Goal: Transaction & Acquisition: Subscribe to service/newsletter

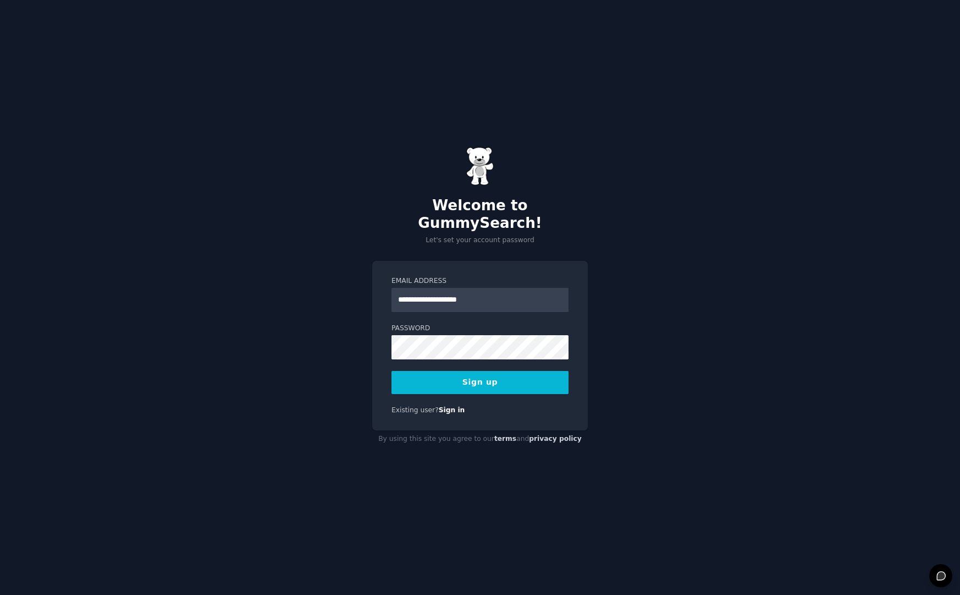
type input "**********"
click at [0, 594] on com-1password-button at bounding box center [0, 595] width 0 height 0
click at [521, 371] on button "Sign up" at bounding box center [480, 382] width 177 height 23
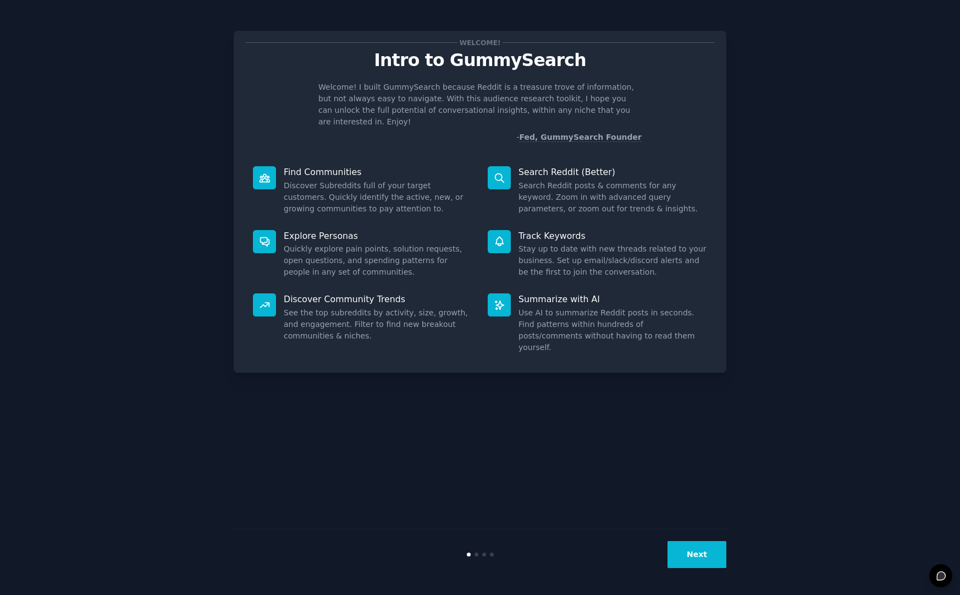
click at [725, 557] on button "Next" at bounding box center [697, 554] width 59 height 27
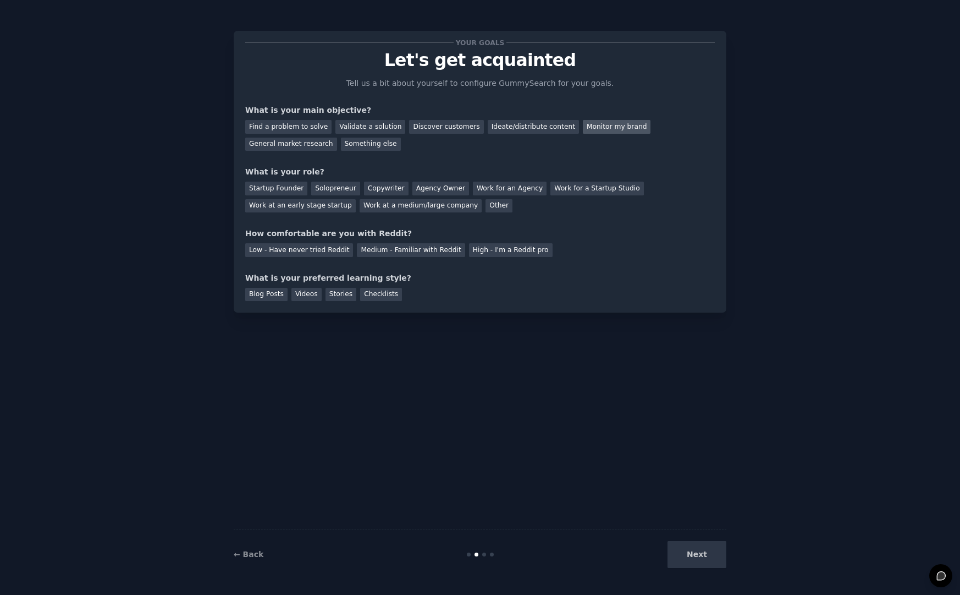
click at [591, 123] on div "Monitor my brand" at bounding box center [617, 127] width 68 height 14
click at [326, 145] on div "General market research" at bounding box center [291, 144] width 92 height 14
click at [499, 124] on div "Ideate/distribute content" at bounding box center [533, 127] width 91 height 14
click at [445, 128] on div "Discover customers" at bounding box center [446, 127] width 74 height 14
click at [307, 203] on div "Work at an early stage startup" at bounding box center [300, 206] width 111 height 14
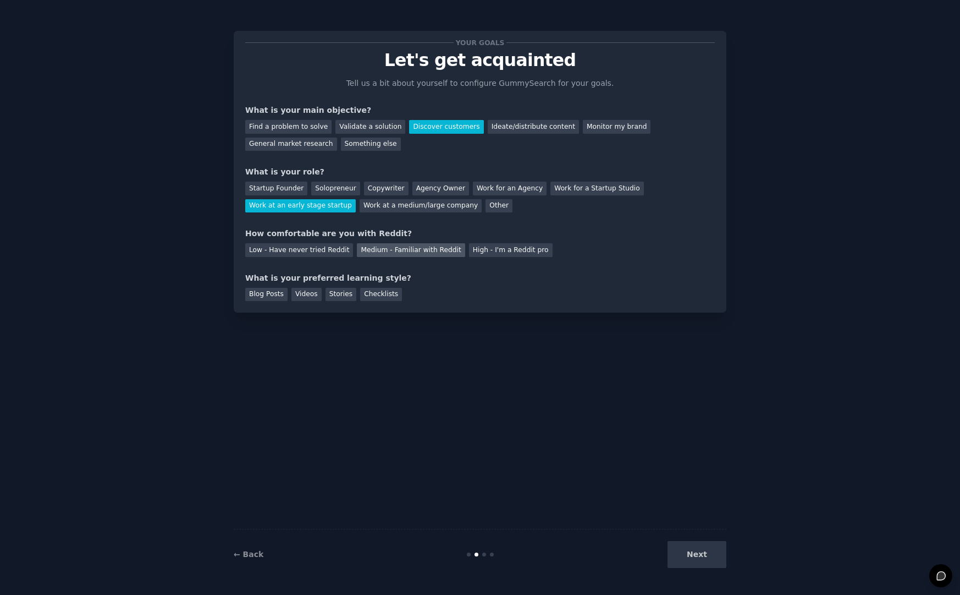
click at [443, 254] on div "Medium - Familiar with Reddit" at bounding box center [411, 250] width 108 height 14
click at [350, 294] on div "Stories" at bounding box center [341, 295] width 31 height 14
click at [717, 549] on button "Next" at bounding box center [697, 554] width 59 height 27
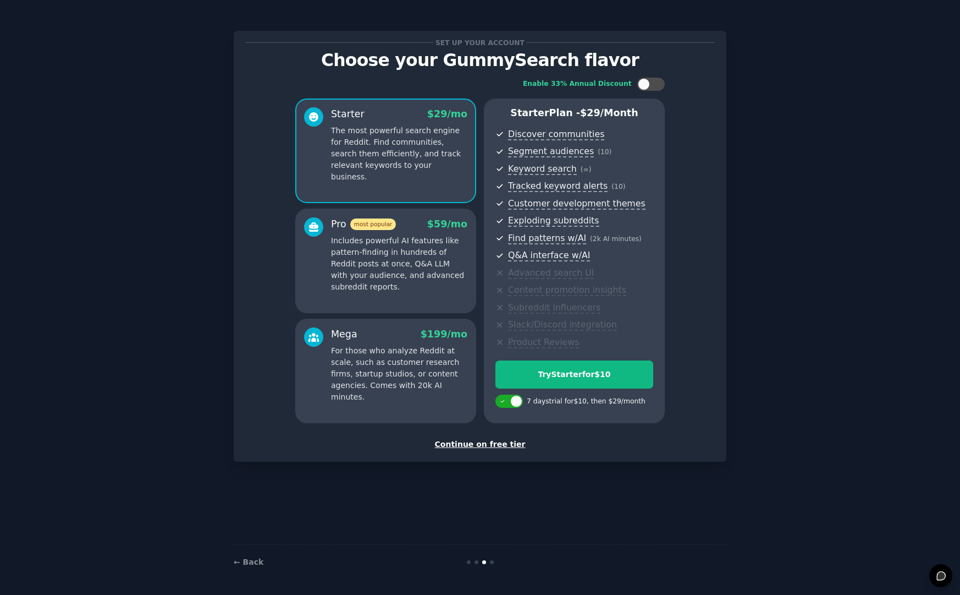
click at [426, 250] on p "Includes powerful AI features like pattern-finding in hundreds of Reddit posts …" at bounding box center [399, 264] width 136 height 58
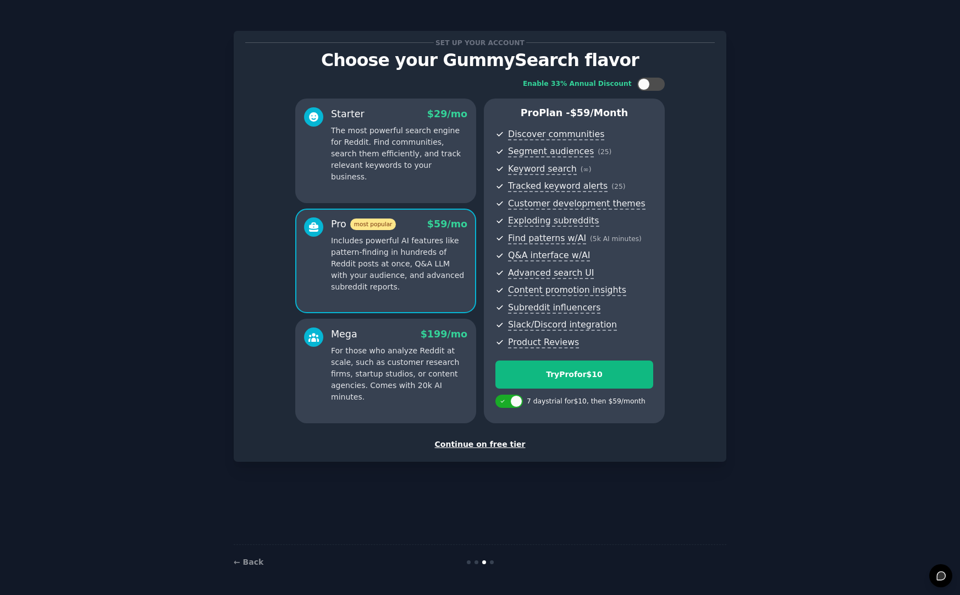
click at [342, 351] on p "For those who analyze Reddit at scale, such as customer research firms, startup…" at bounding box center [399, 374] width 136 height 58
click at [365, 288] on p "Includes powerful AI features like pattern-finding in hundreds of Reddit posts …" at bounding box center [399, 264] width 136 height 58
click at [379, 158] on p "The most powerful search engine for Reddit. Find communities, search them effic…" at bounding box center [399, 154] width 136 height 58
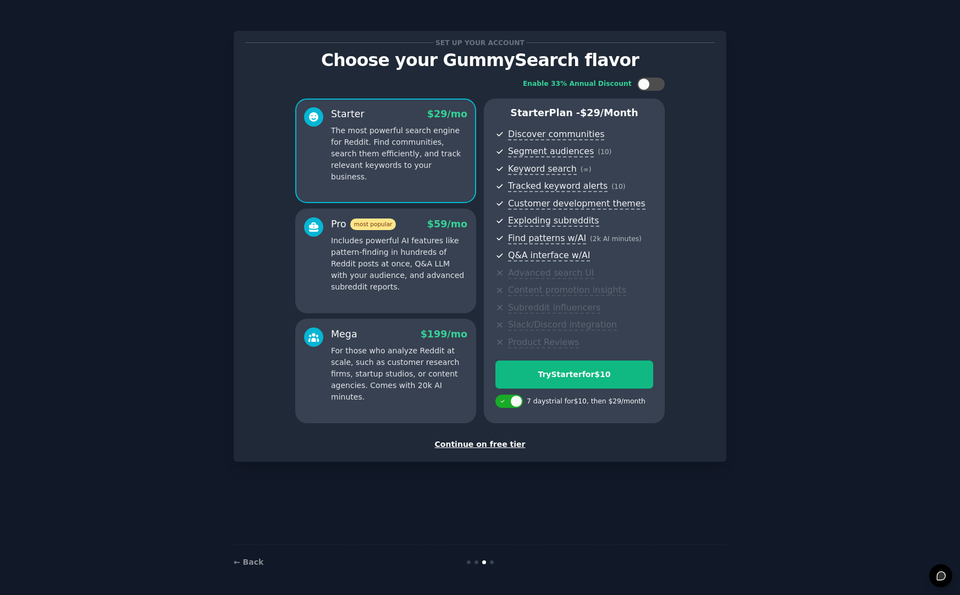
click at [395, 244] on p "Includes powerful AI features like pattern-finding in hundreds of Reddit posts …" at bounding box center [399, 264] width 136 height 58
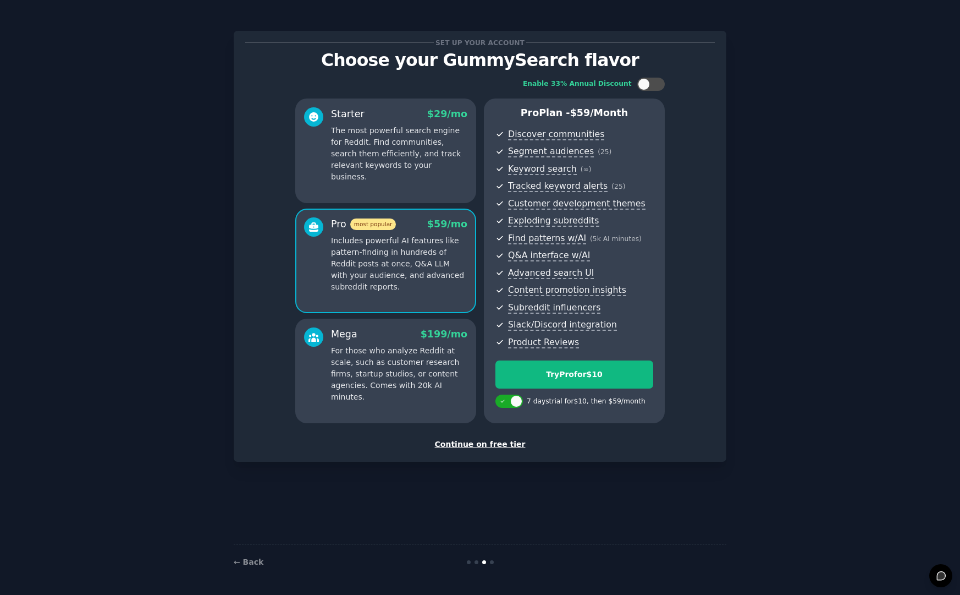
click at [496, 441] on div "Continue on free tier" at bounding box center [480, 444] width 470 height 12
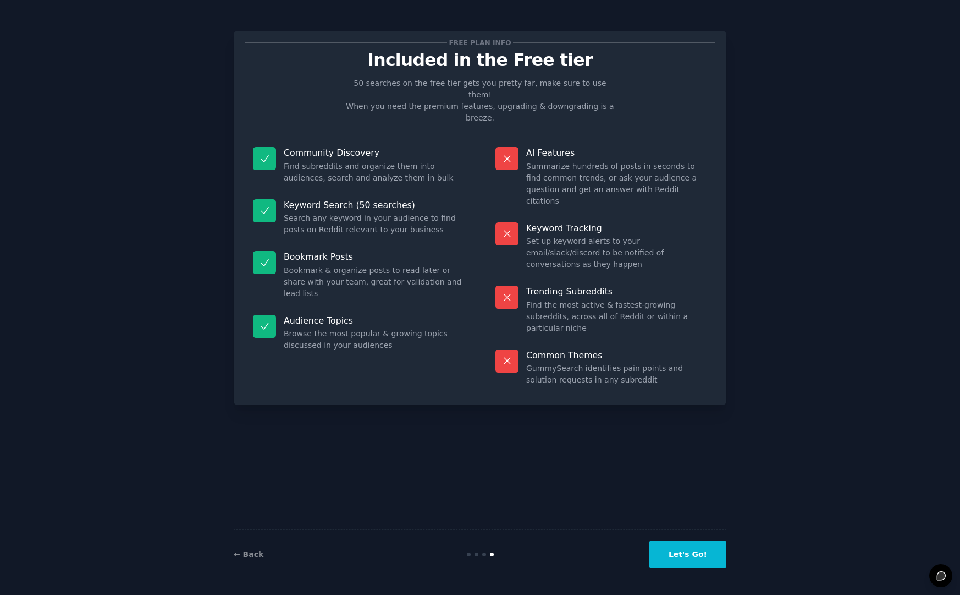
click at [669, 555] on button "Let's Go!" at bounding box center [688, 554] width 77 height 27
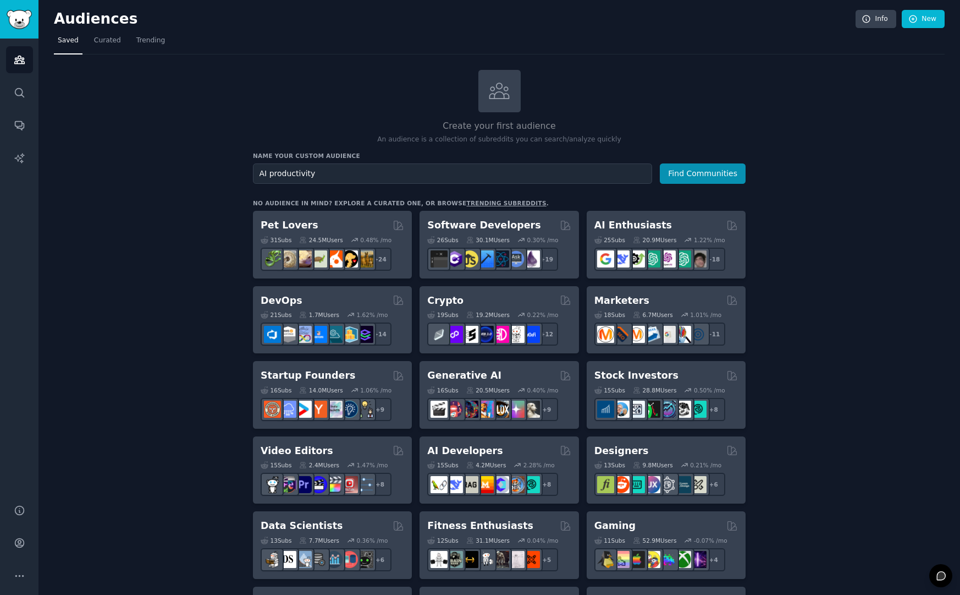
type input "AI productivity"
click at [675, 170] on button "Find Communities" at bounding box center [703, 173] width 86 height 20
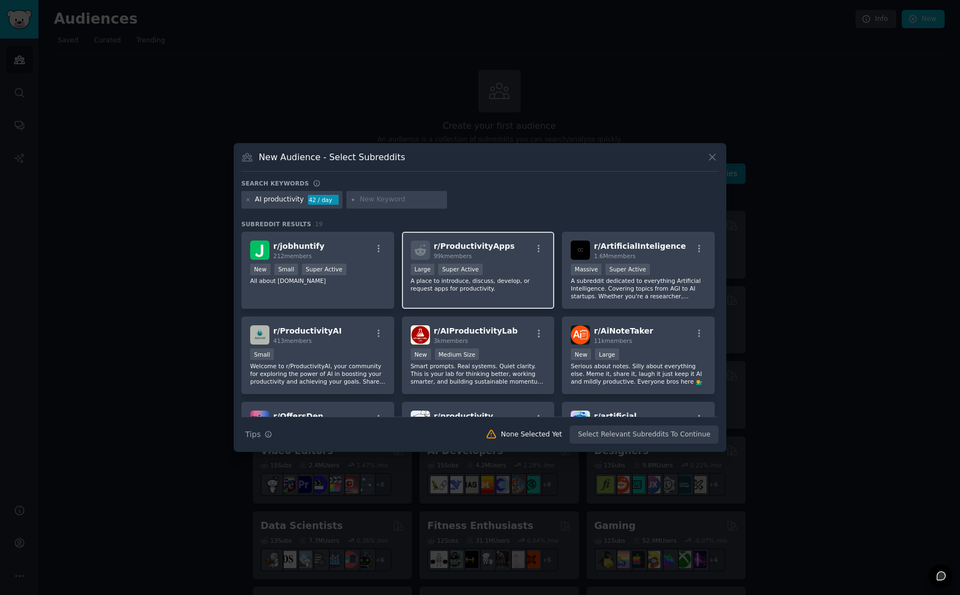
click at [531, 264] on div ">= 95th percentile for submissions / day Large Super Active" at bounding box center [478, 270] width 135 height 14
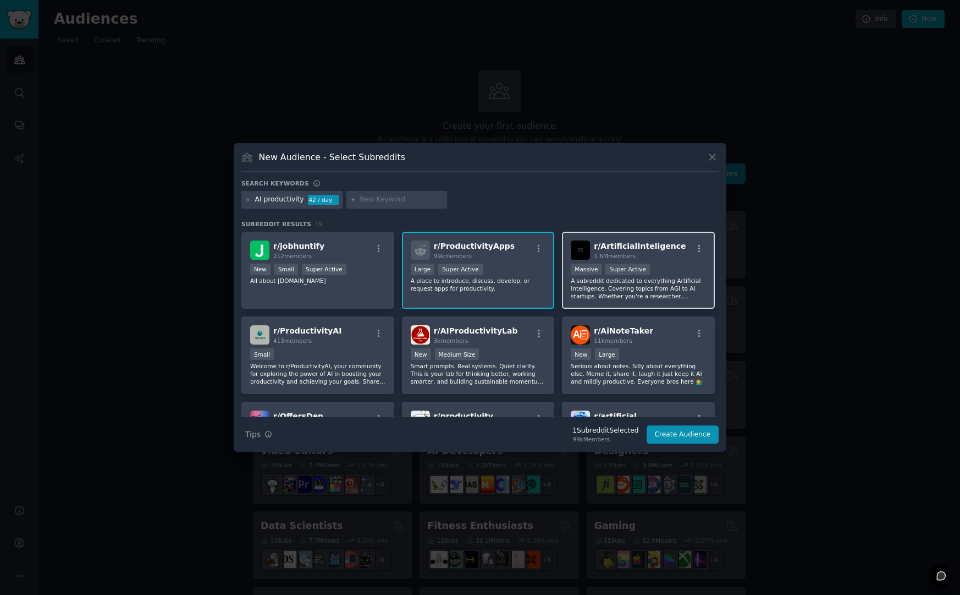
click at [667, 284] on p "A subreddit dedicated to everything Artificial Intelligence. Covering topics fr…" at bounding box center [638, 288] width 135 height 23
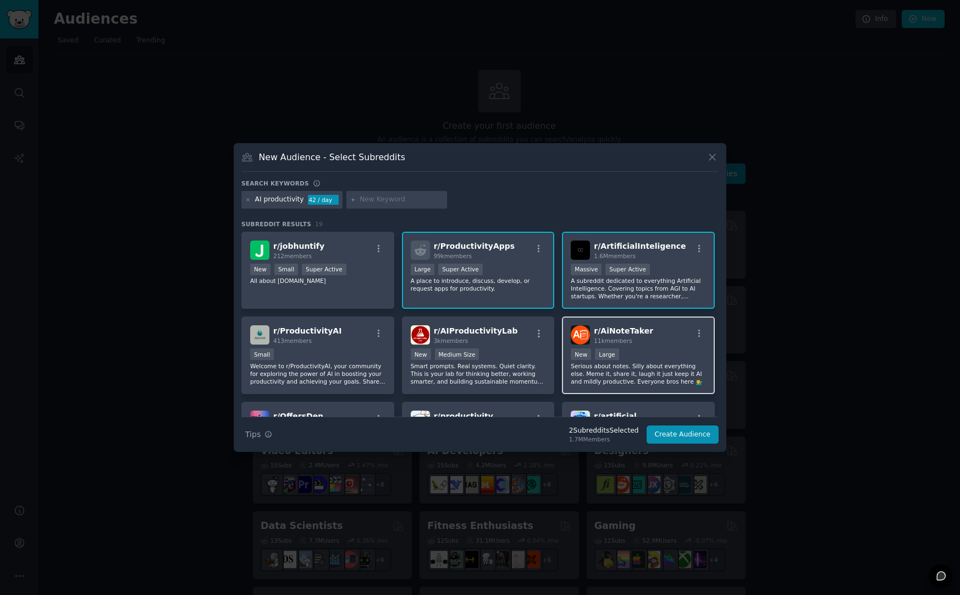
click at [675, 348] on div "r/ AiNoteTaker 11k members New Large Serious about notes. Silly about everythin…" at bounding box center [638, 355] width 153 height 78
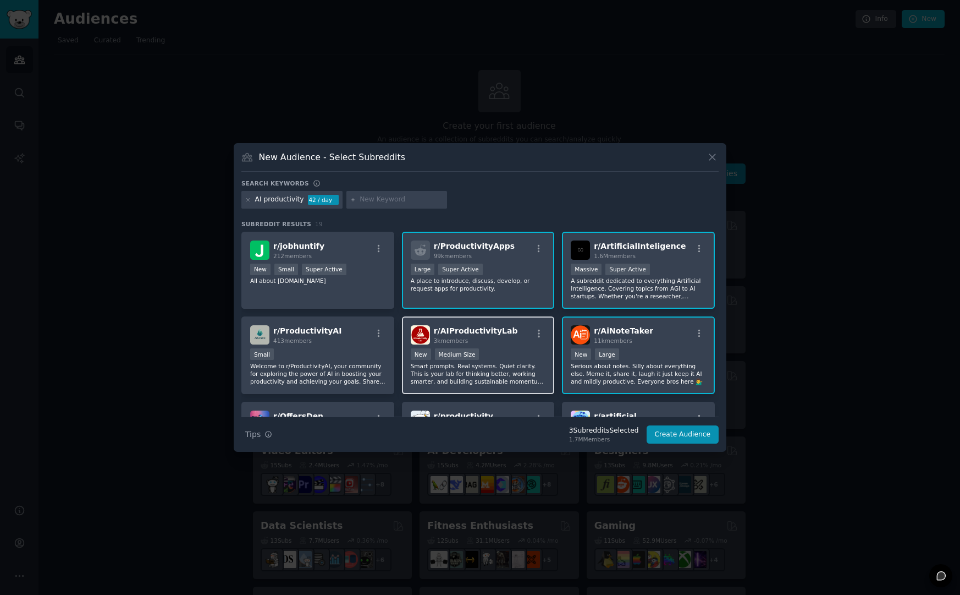
click at [498, 350] on div "New Medium Size" at bounding box center [478, 355] width 135 height 14
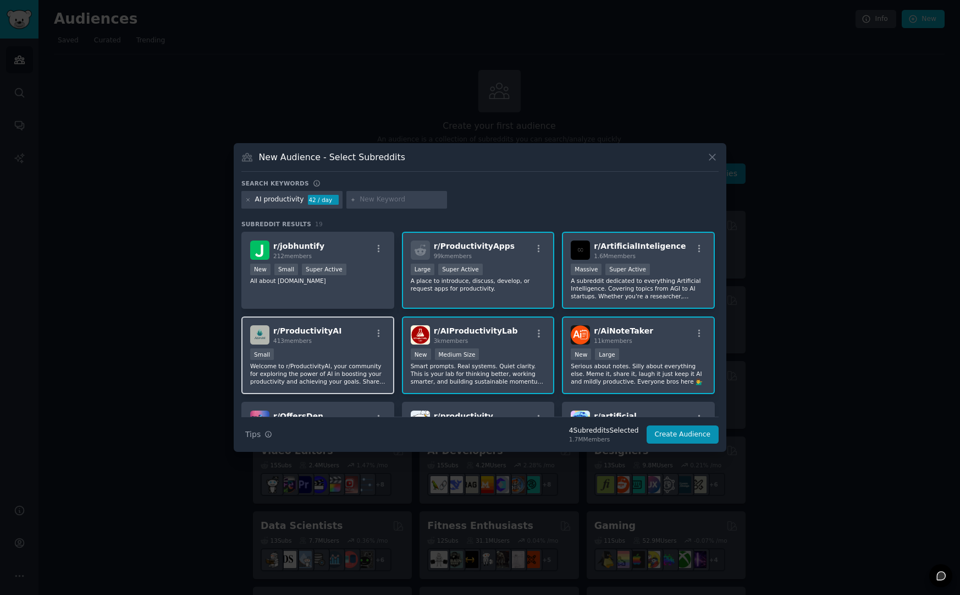
click at [316, 352] on div "Small" at bounding box center [317, 355] width 135 height 14
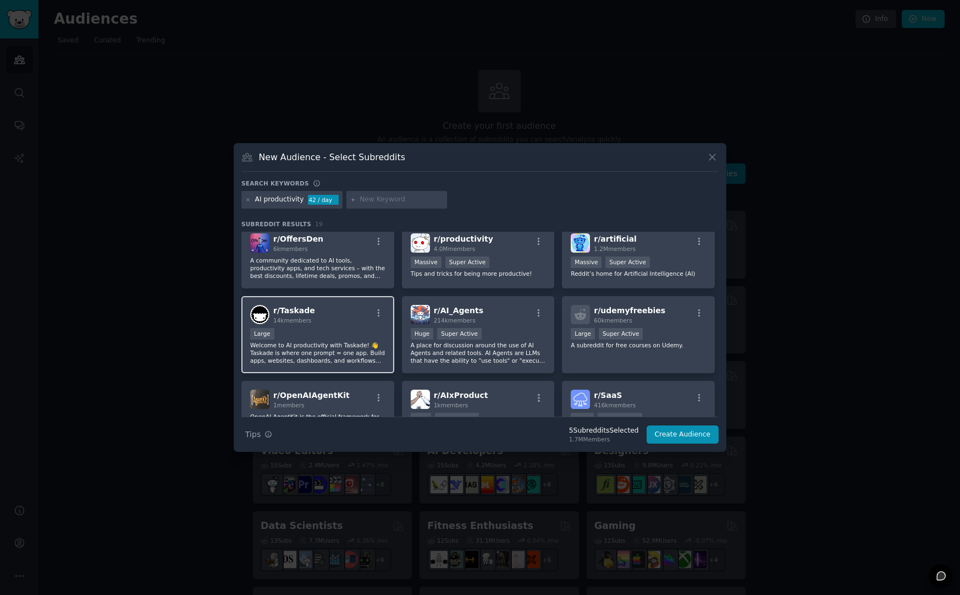
scroll to position [170, 0]
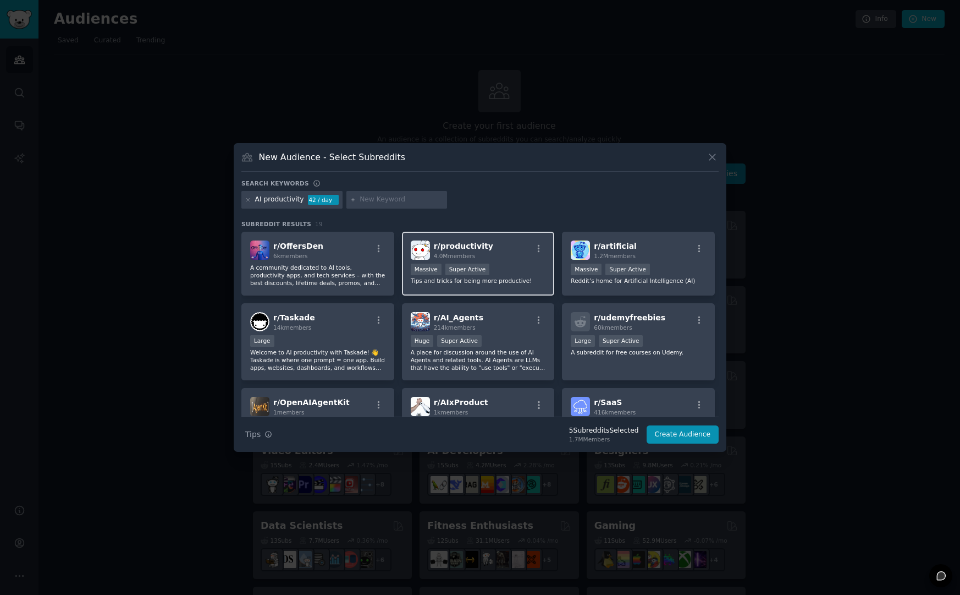
click at [520, 272] on div "Massive Super Active" at bounding box center [478, 270] width 135 height 14
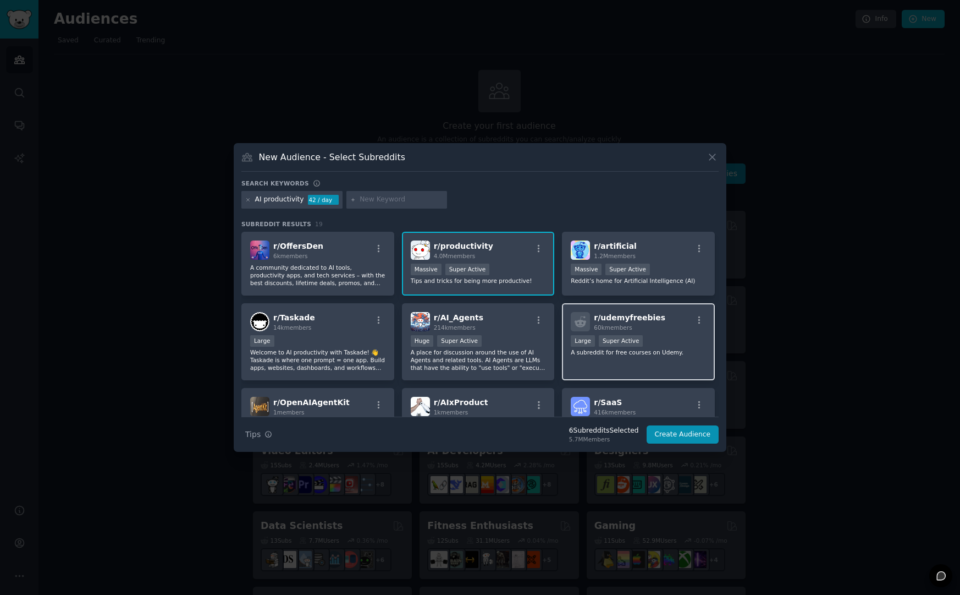
scroll to position [184, 0]
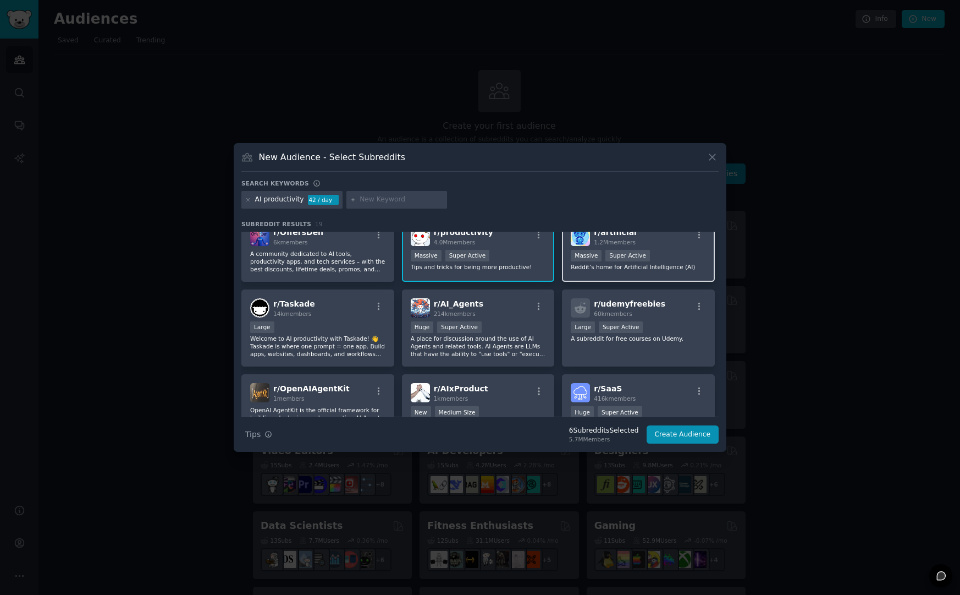
click at [670, 256] on div ">= 95th percentile for submissions / day Massive Super Active" at bounding box center [638, 257] width 135 height 14
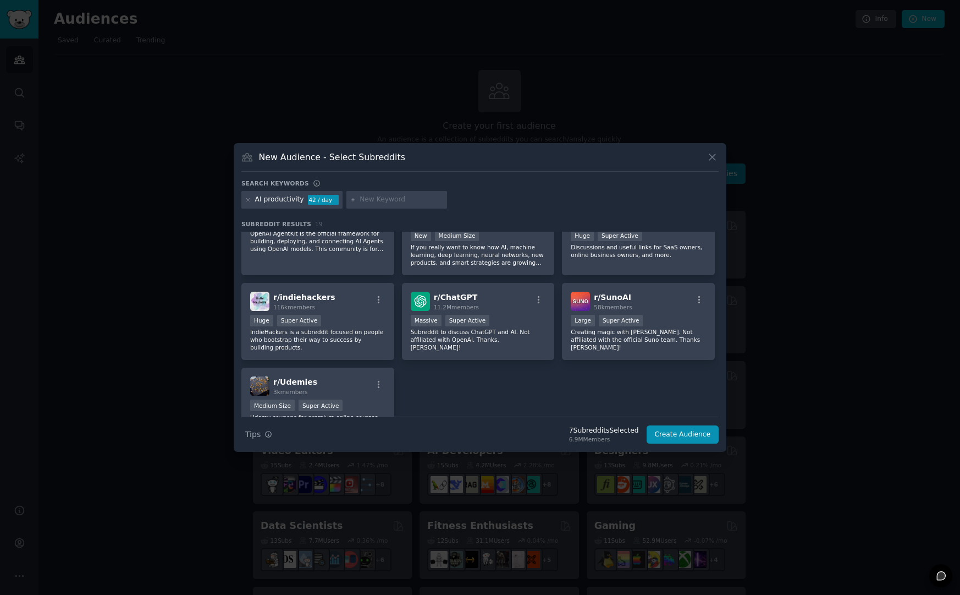
scroll to position [412, 0]
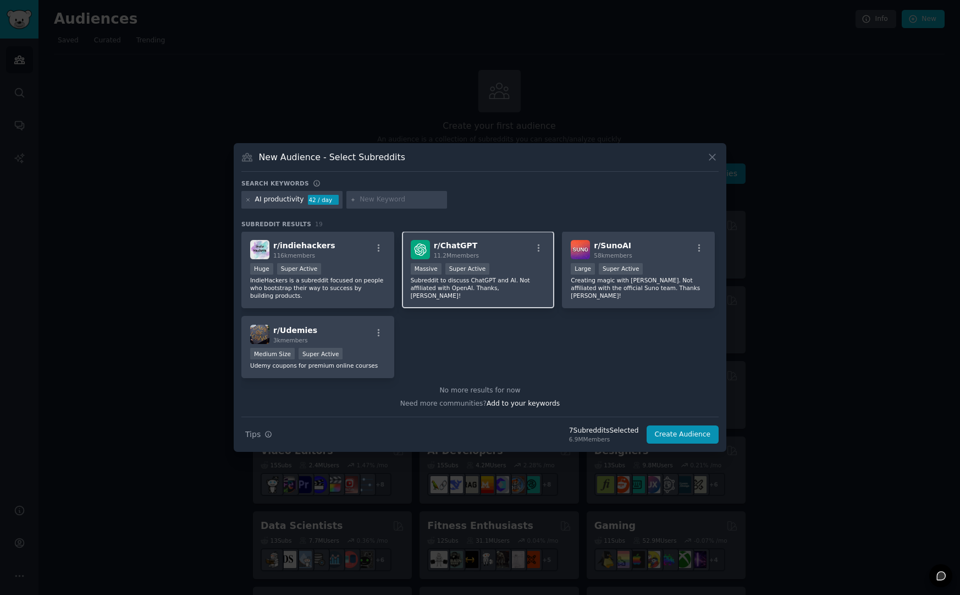
click at [486, 290] on p "Subreddit to discuss ChatGPT and AI. Not affiliated with OpenAI. Thanks, Nat!" at bounding box center [478, 287] width 135 height 23
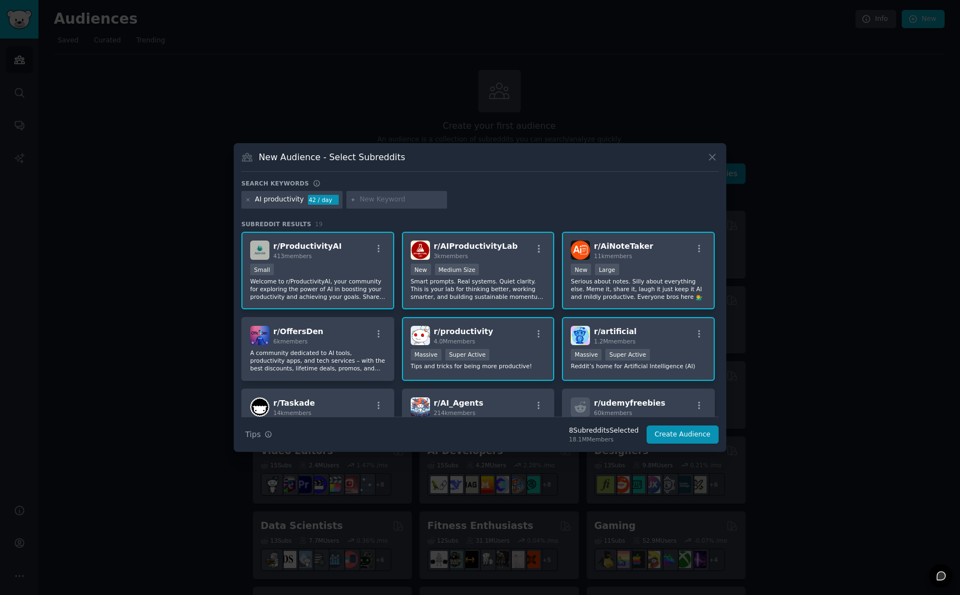
scroll to position [0, 0]
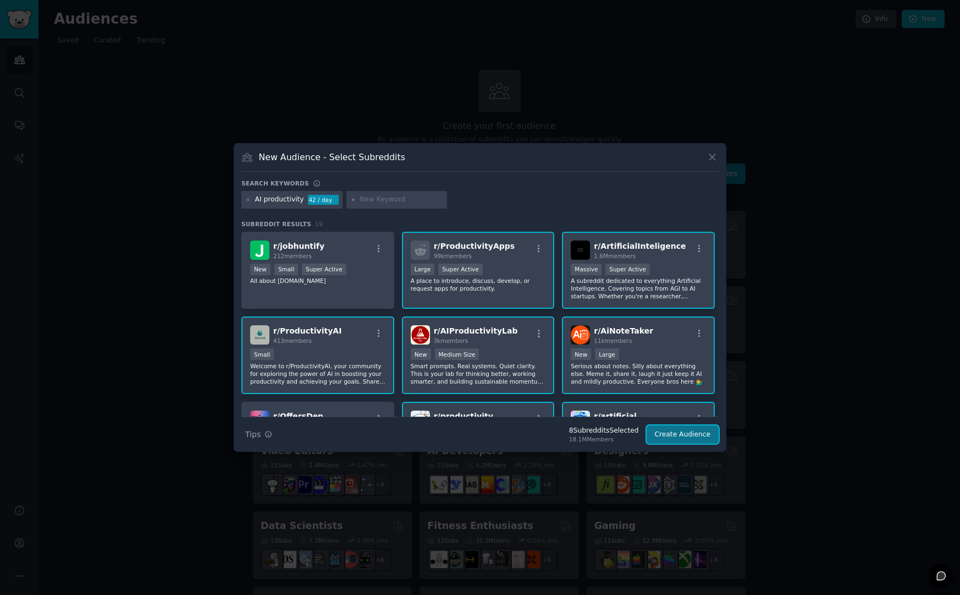
click at [668, 430] on button "Create Audience" at bounding box center [683, 434] width 73 height 19
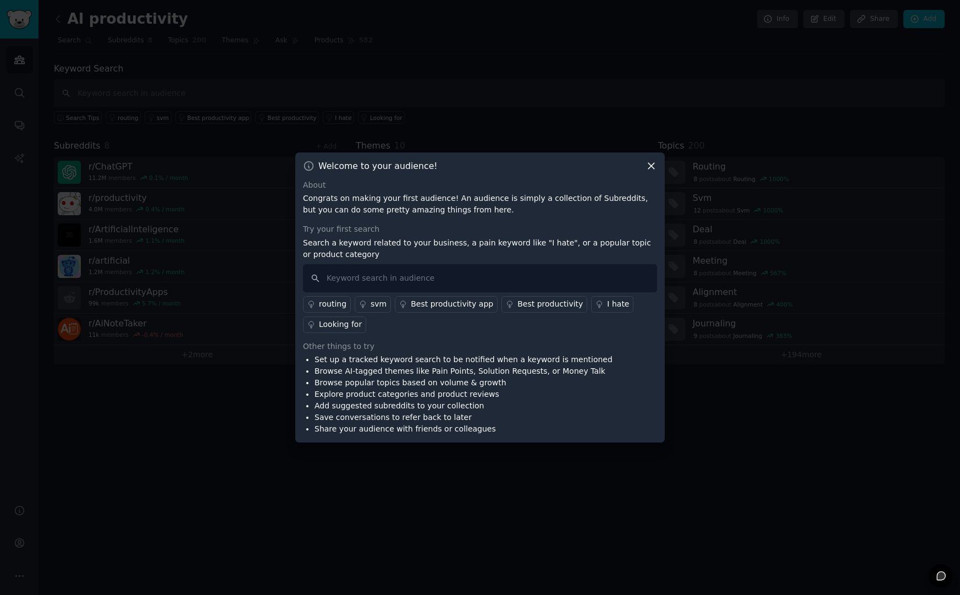
click at [478, 306] on div "Best productivity app" at bounding box center [452, 304] width 82 height 12
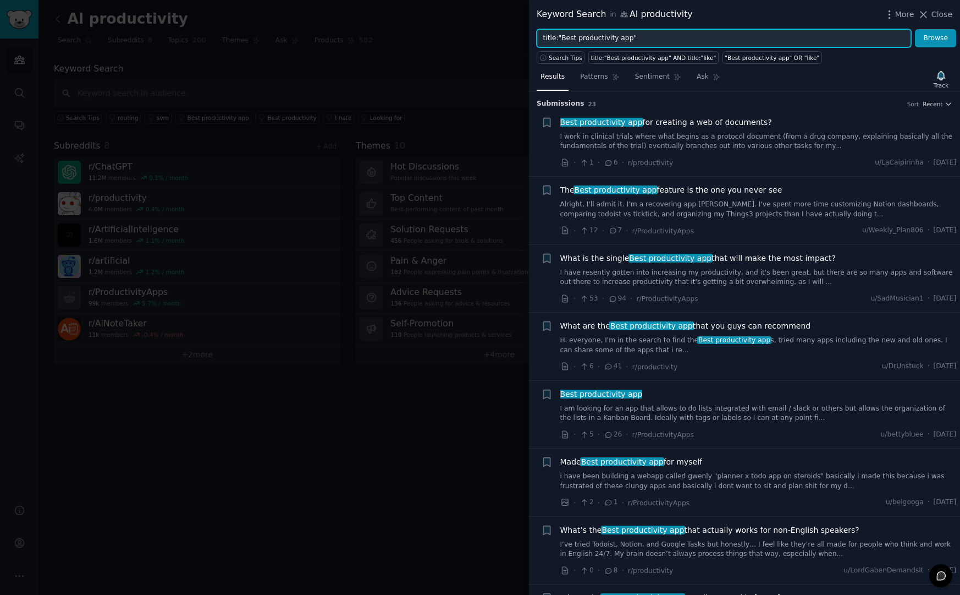
click at [632, 35] on input "title:"Best productivity app"" at bounding box center [724, 38] width 375 height 19
click at [893, 14] on icon "button" at bounding box center [890, 15] width 12 height 12
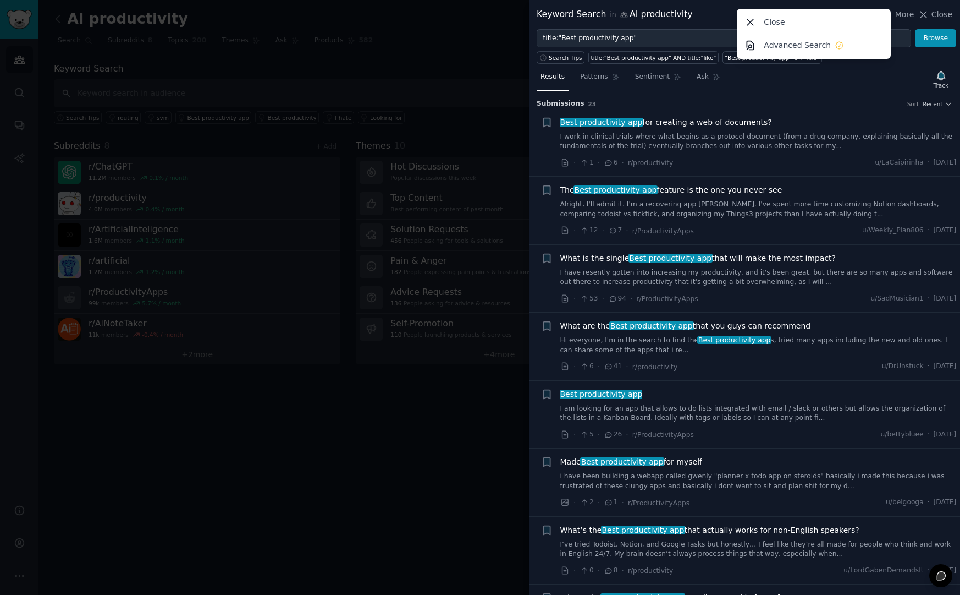
click at [916, 8] on div "More Close Advanced Search Close" at bounding box center [918, 15] width 69 height 14
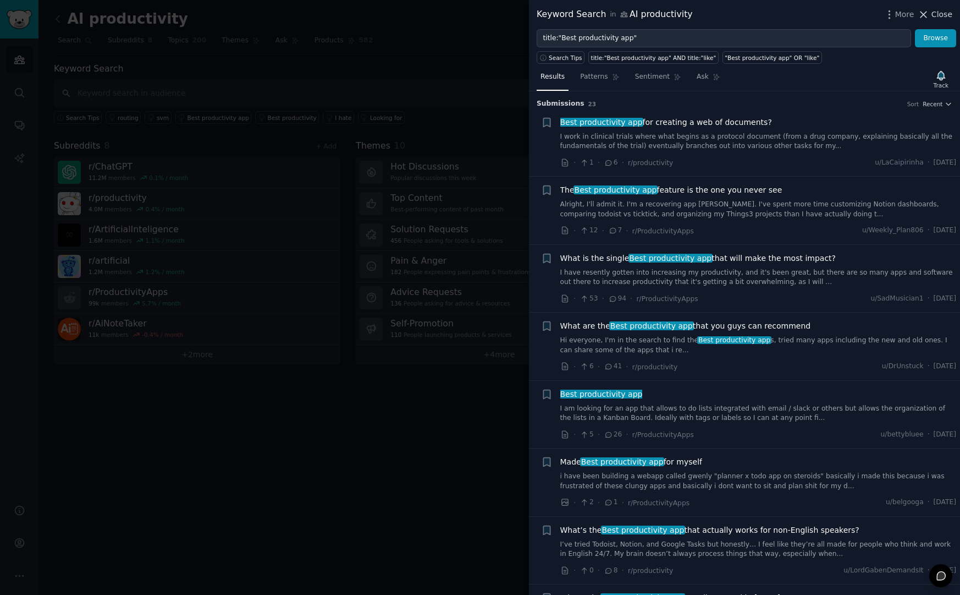
click at [933, 9] on span "Close" at bounding box center [942, 15] width 21 height 12
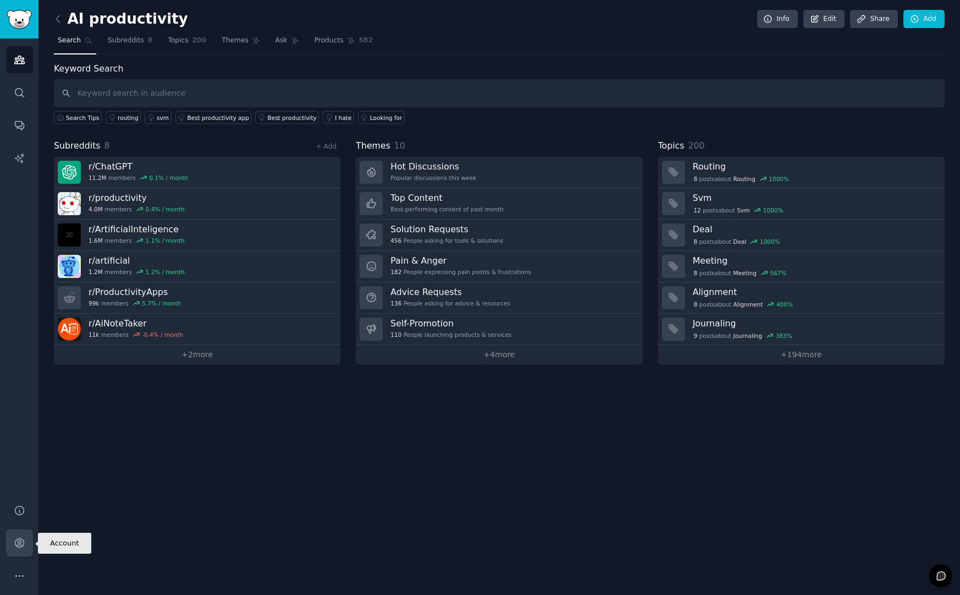
click at [18, 552] on link "Account" at bounding box center [19, 542] width 27 height 27
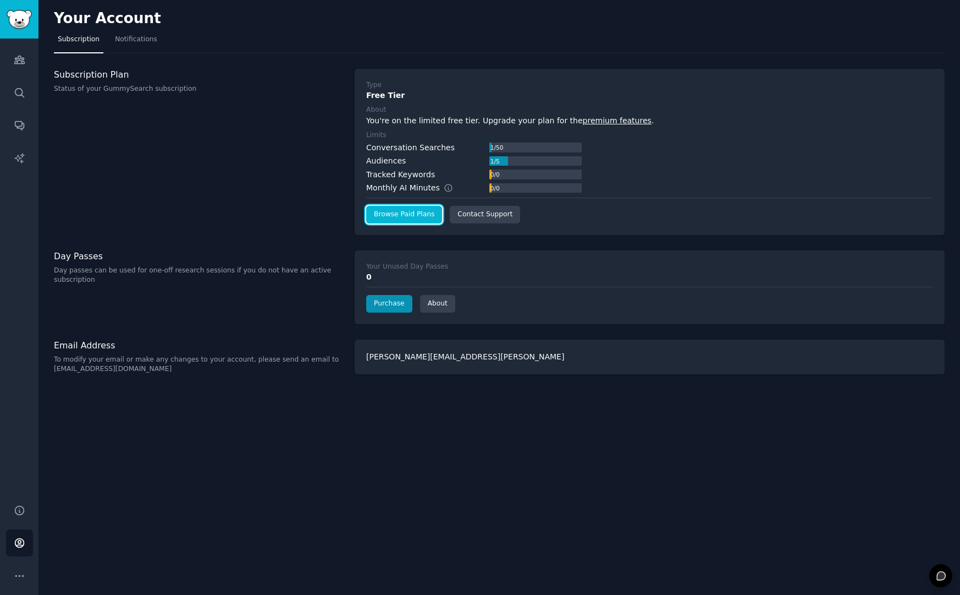
click at [421, 212] on link "Browse Paid Plans" at bounding box center [404, 215] width 76 height 18
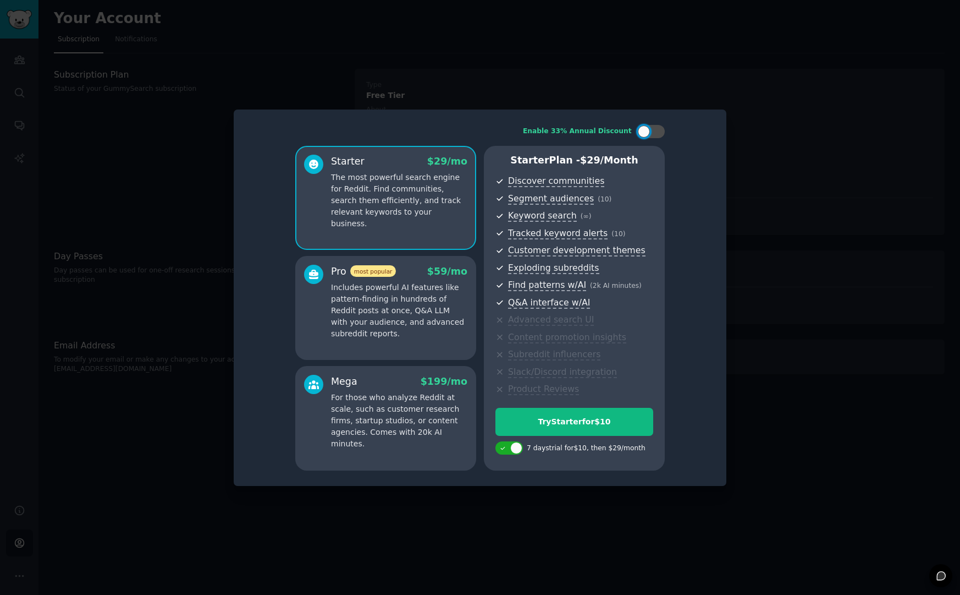
click at [466, 345] on div "Pro most popular $ 59 /mo Includes powerful AI features like pattern-finding in…" at bounding box center [385, 308] width 181 height 104
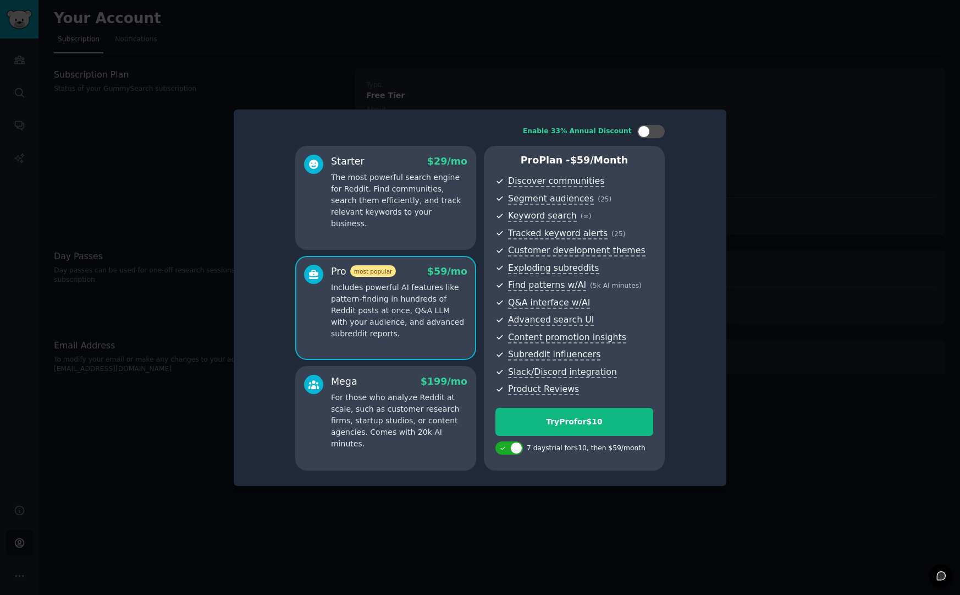
click at [452, 220] on div "Starter $ 29 /mo The most powerful search engine for Reddit. Find communities, …" at bounding box center [385, 198] width 181 height 104
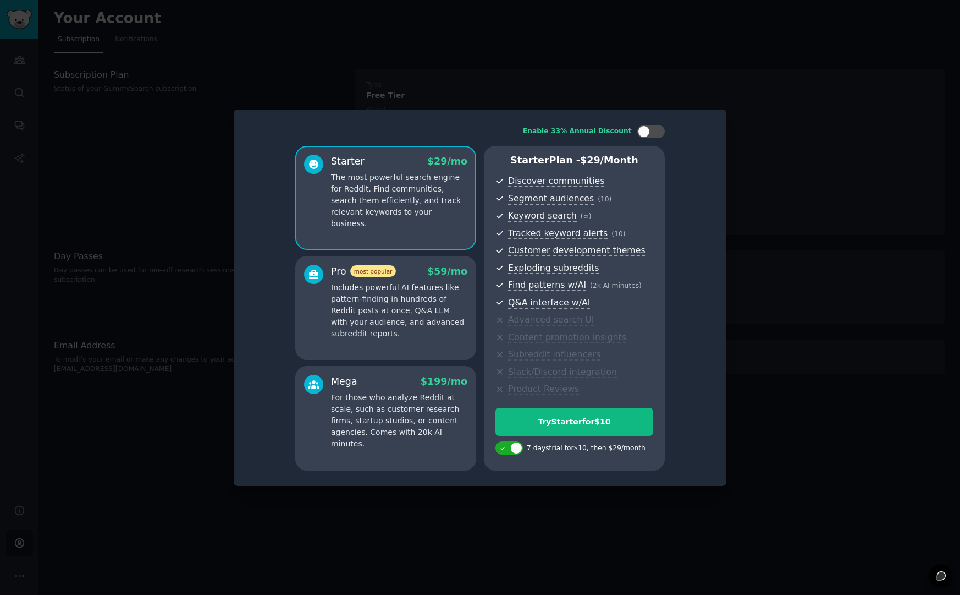
click at [431, 206] on p "The most powerful search engine for Reddit. Find communities, search them effic…" at bounding box center [399, 201] width 136 height 58
click at [423, 284] on p "Includes powerful AI features like pattern-finding in hundreds of Reddit posts …" at bounding box center [399, 311] width 136 height 58
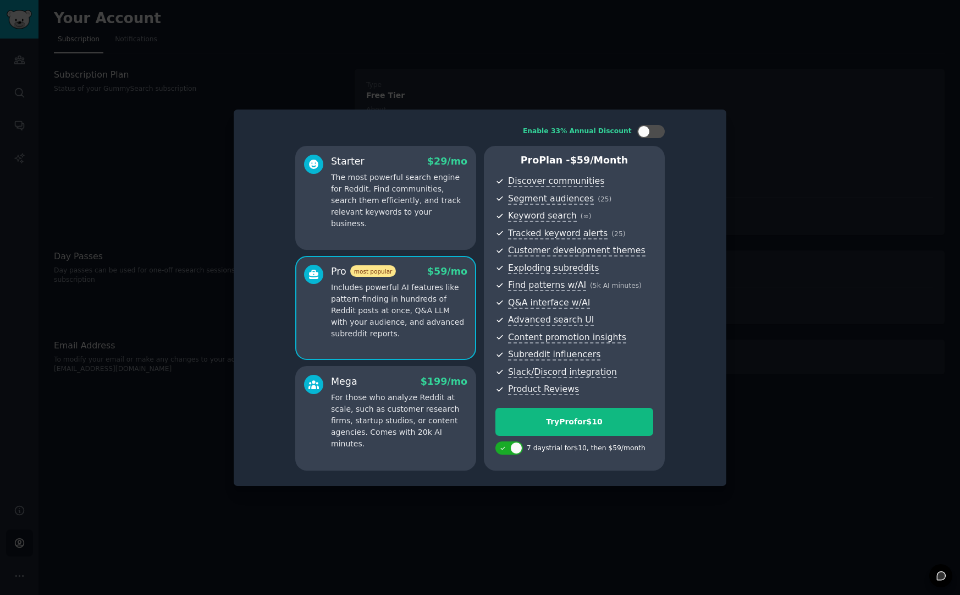
click at [432, 234] on div "Starter $ 29 /mo The most powerful search engine for Reddit. Find communities, …" at bounding box center [385, 198] width 181 height 104
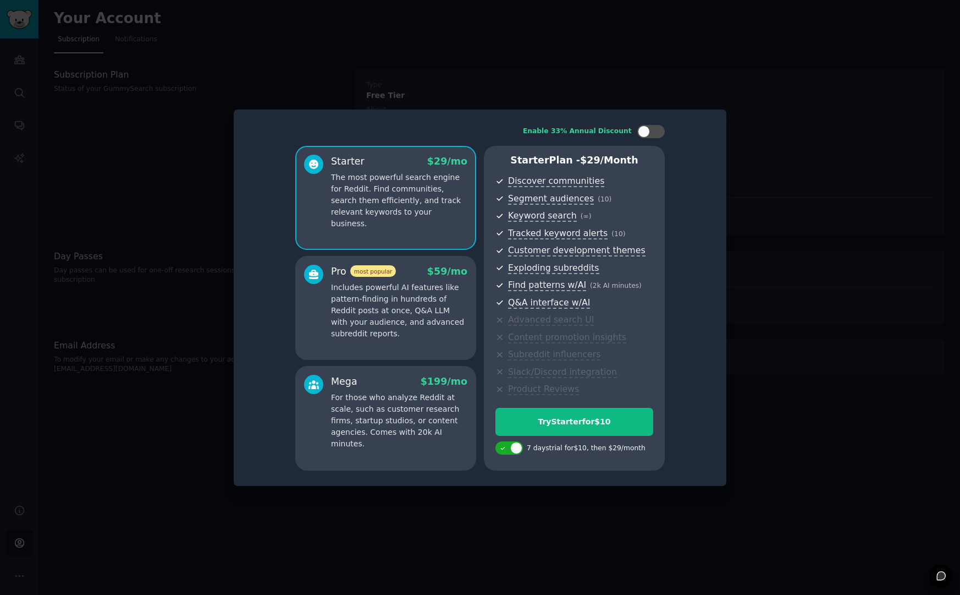
click at [416, 310] on p "Includes powerful AI features like pattern-finding in hundreds of Reddit posts …" at bounding box center [399, 311] width 136 height 58
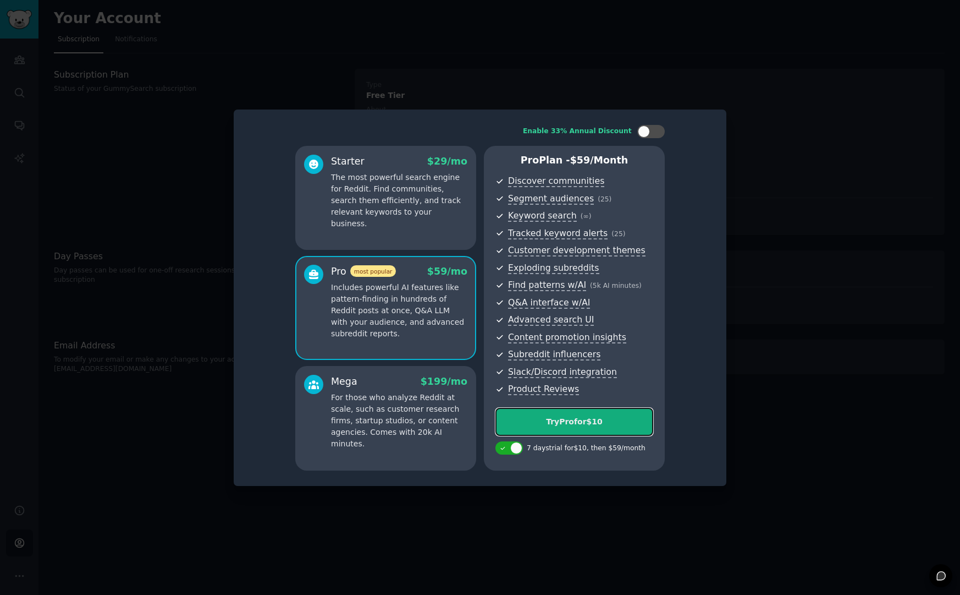
click at [536, 425] on div "Try Pro for $10" at bounding box center [574, 422] width 157 height 12
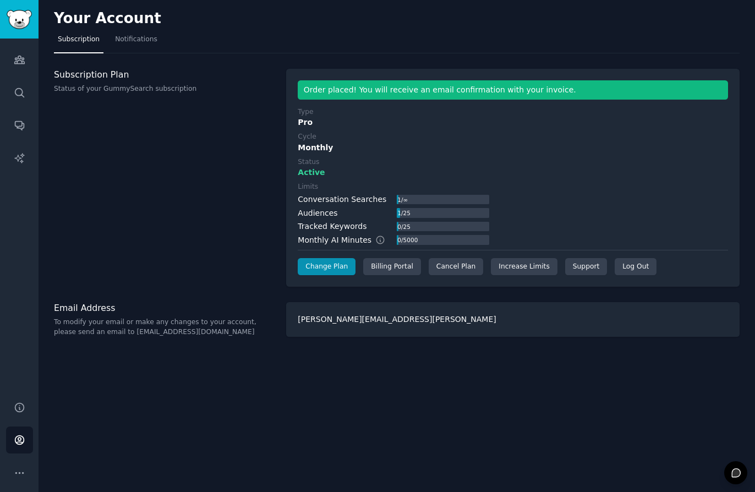
click at [258, 247] on div "Subscription Plan Status of your GummySearch subscription" at bounding box center [164, 178] width 221 height 218
click at [29, 18] on img "Sidebar" at bounding box center [19, 19] width 25 height 19
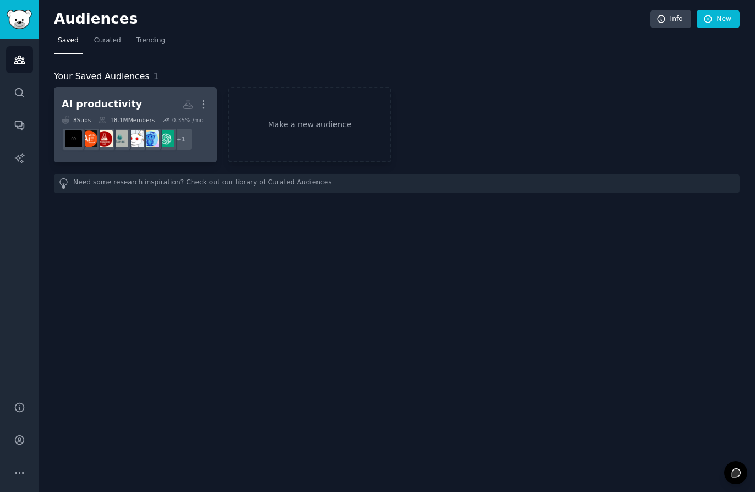
click at [135, 101] on h2 "AI productivity More" at bounding box center [135, 104] width 147 height 19
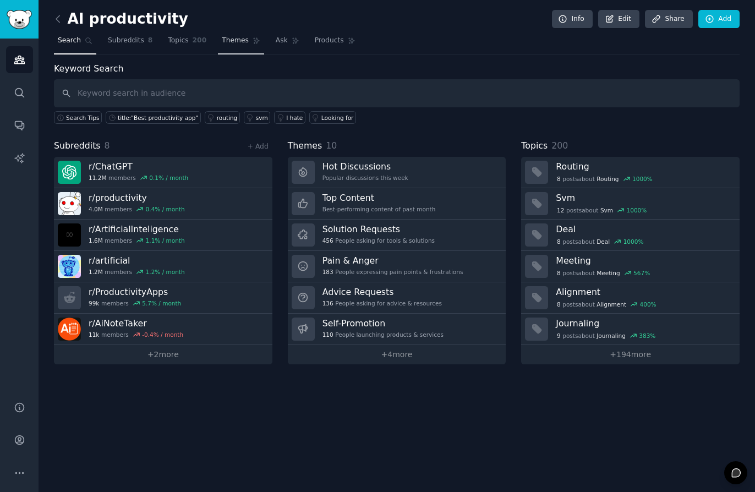
click at [244, 41] on span "Themes" at bounding box center [235, 41] width 27 height 10
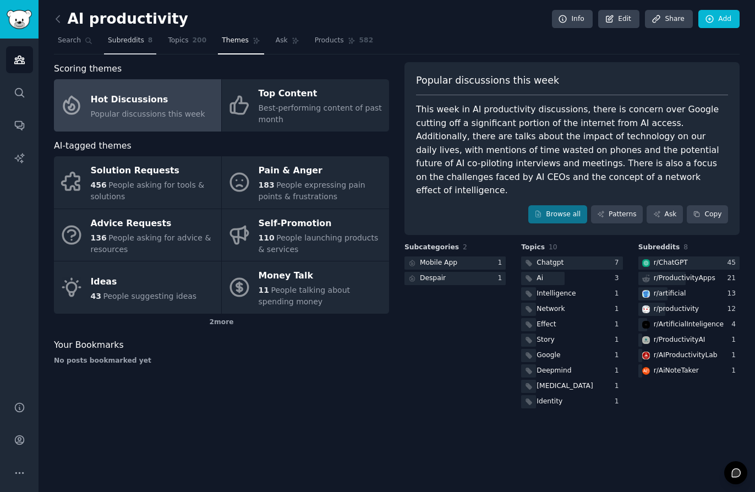
click at [133, 37] on span "Subreddits" at bounding box center [126, 41] width 36 height 10
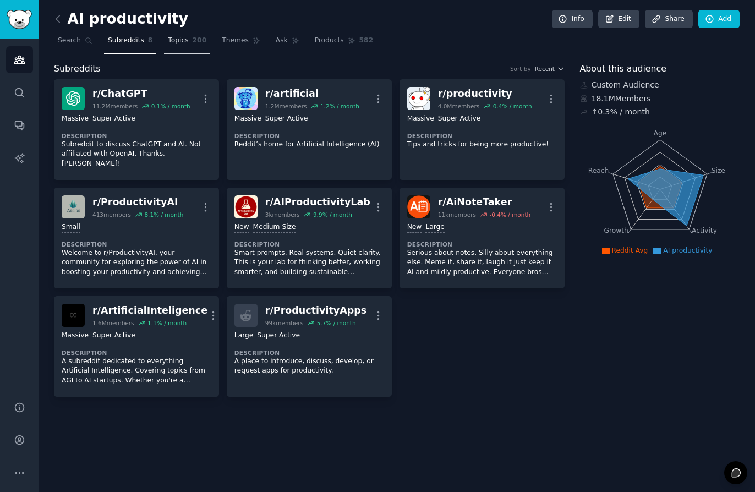
click at [196, 34] on link "Topics 200" at bounding box center [187, 43] width 46 height 23
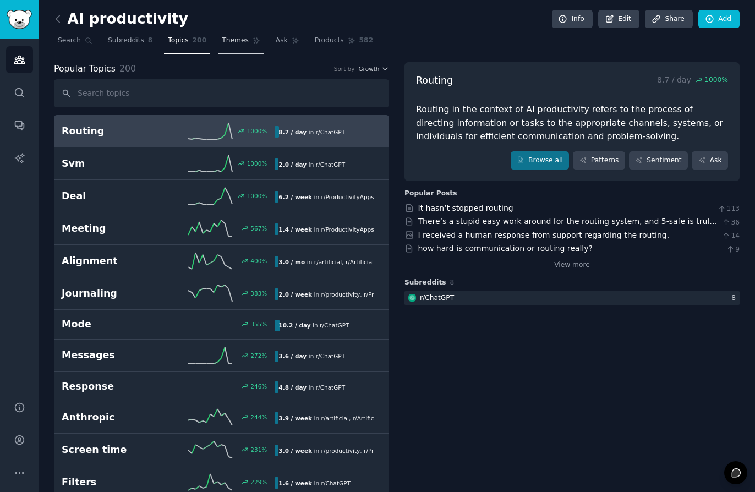
click at [230, 43] on span "Themes" at bounding box center [235, 41] width 27 height 10
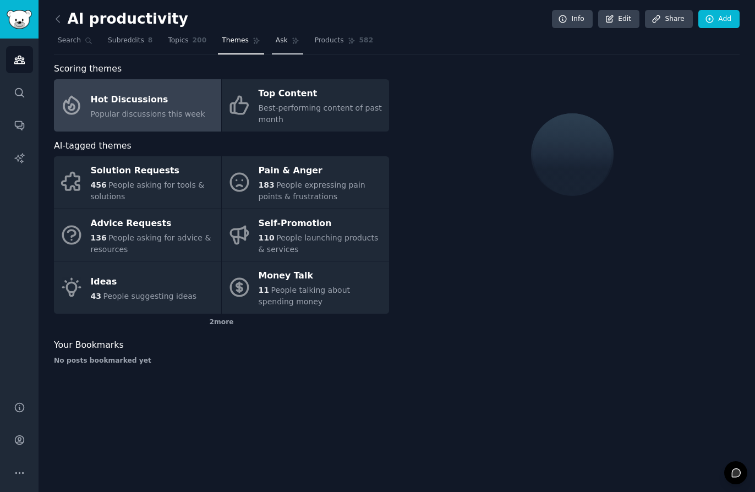
click at [291, 39] on icon at bounding box center [295, 41] width 8 height 8
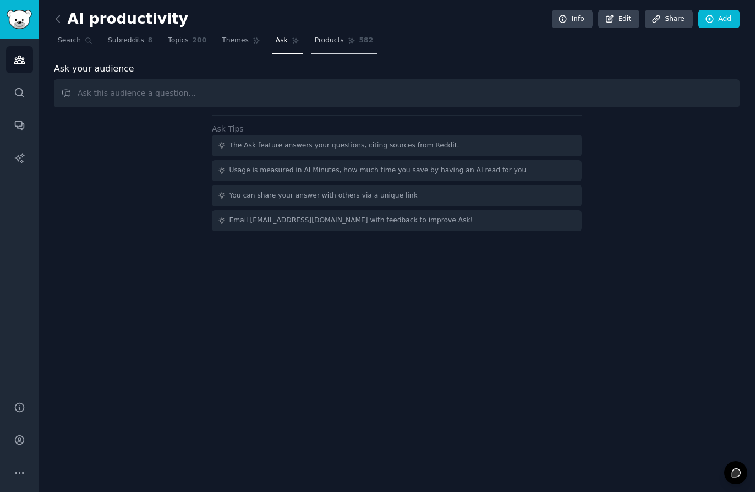
click at [335, 38] on span "Products" at bounding box center [329, 41] width 29 height 10
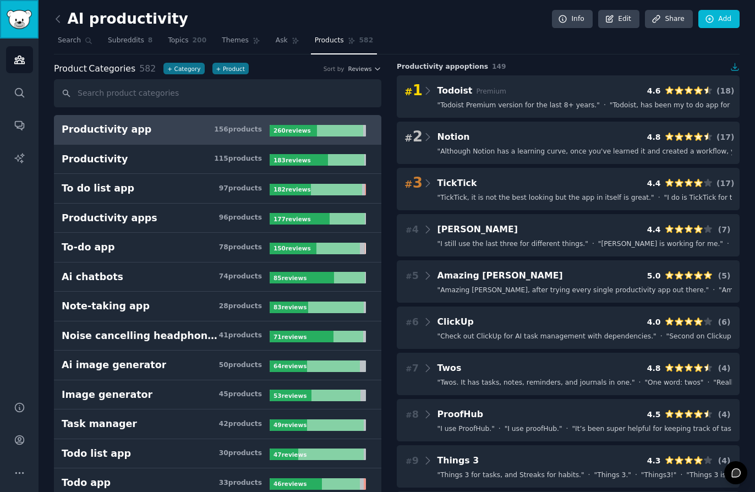
click at [13, 20] on img "Sidebar" at bounding box center [19, 19] width 25 height 19
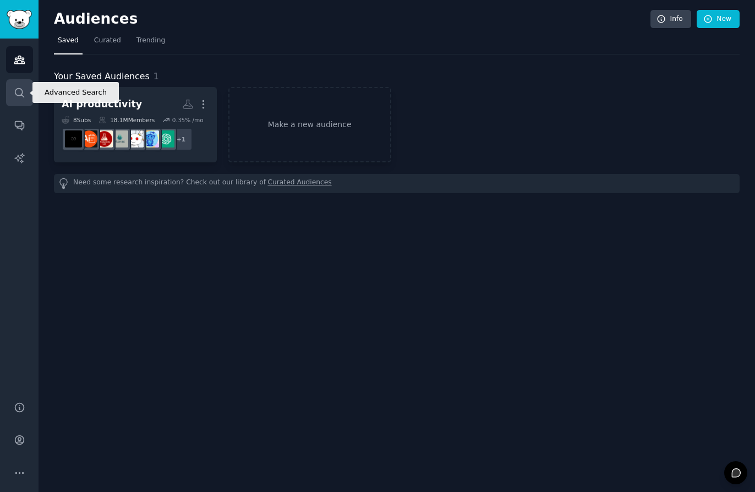
click at [29, 91] on link "Search" at bounding box center [19, 92] width 27 height 27
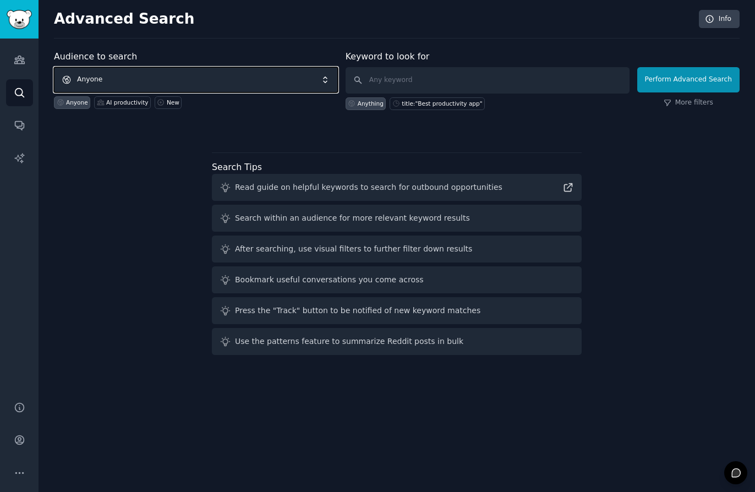
click at [180, 80] on span "Anyone" at bounding box center [196, 79] width 284 height 25
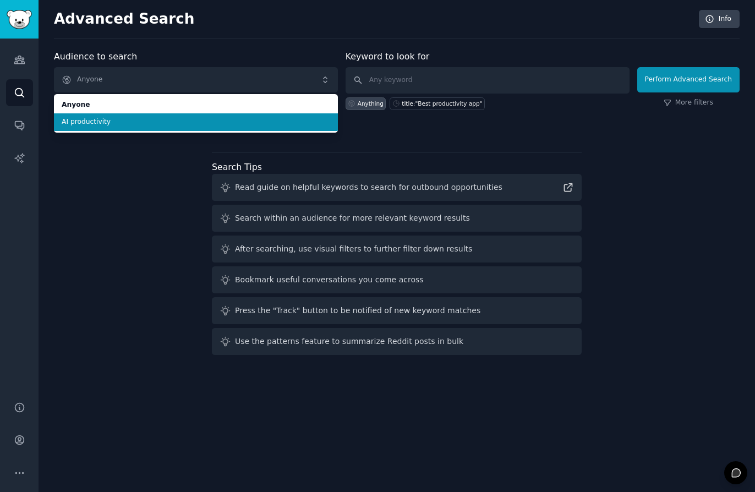
click at [167, 117] on span "AI productivity" at bounding box center [196, 122] width 268 height 10
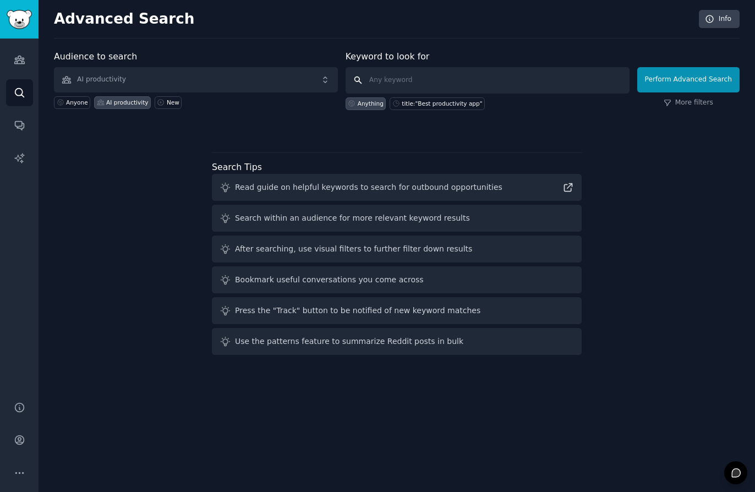
paste input "productivity apps,” “AI assistant,” “Notion workflow,” “meeting notes”"
drag, startPoint x: 388, startPoint y: 81, endPoint x: 334, endPoint y: 81, distance: 53.9
click at [334, 81] on form "Audience to search AI productivity Anyone AI productivity New Keyword to look f…" at bounding box center [396, 80] width 685 height 60
type input ""productivity apps,” “AI assistant,” “Notion workflow,” “meeting notes”"
drag, startPoint x: 651, startPoint y: 64, endPoint x: 654, endPoint y: 72, distance: 9.1
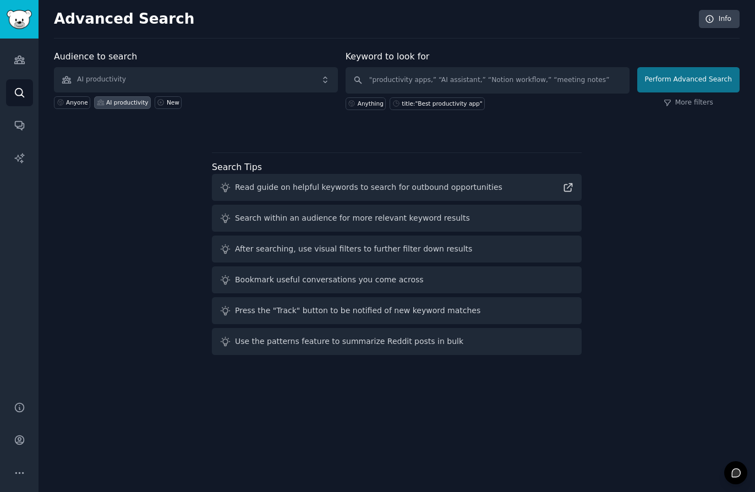
click at [651, 64] on label at bounding box center [688, 62] width 102 height 12
click at [657, 76] on button "Perform Advanced Search" at bounding box center [688, 79] width 102 height 25
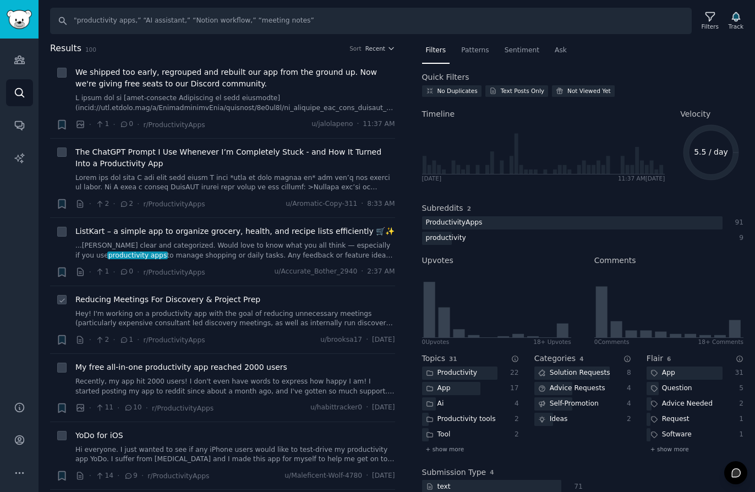
click at [230, 332] on div "Reducing Meetings For Discovery & Project Prep Hey! I'm working on a productivi…" at bounding box center [235, 320] width 320 height 52
click at [263, 296] on div "Reducing Meetings For Discovery & Project Prep" at bounding box center [235, 300] width 320 height 12
click at [172, 299] on span "Reducing Meetings For Discovery & Project Prep" at bounding box center [167, 300] width 185 height 12
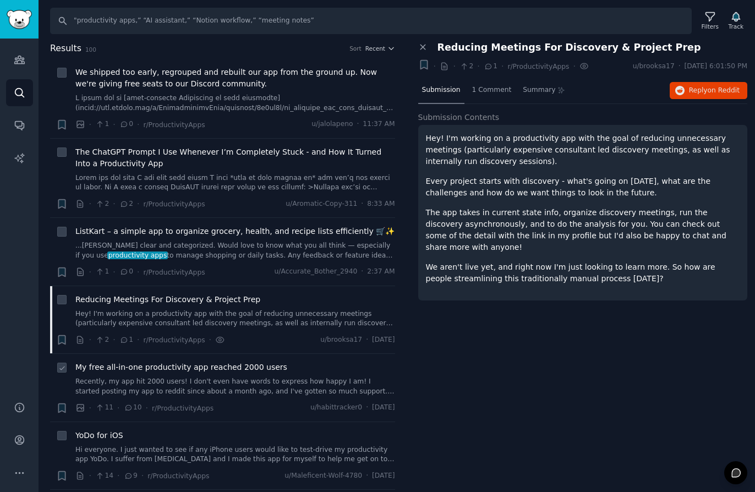
click at [268, 365] on span "My free all-in-one productivity app reached 2000 users" at bounding box center [181, 367] width 212 height 12
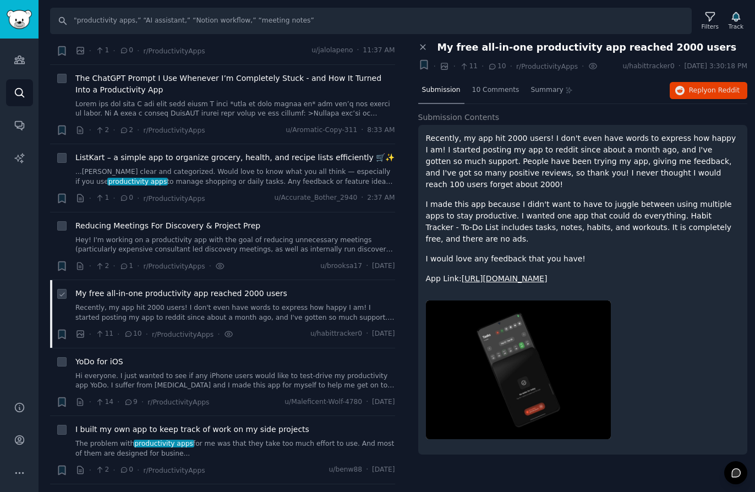
scroll to position [208, 0]
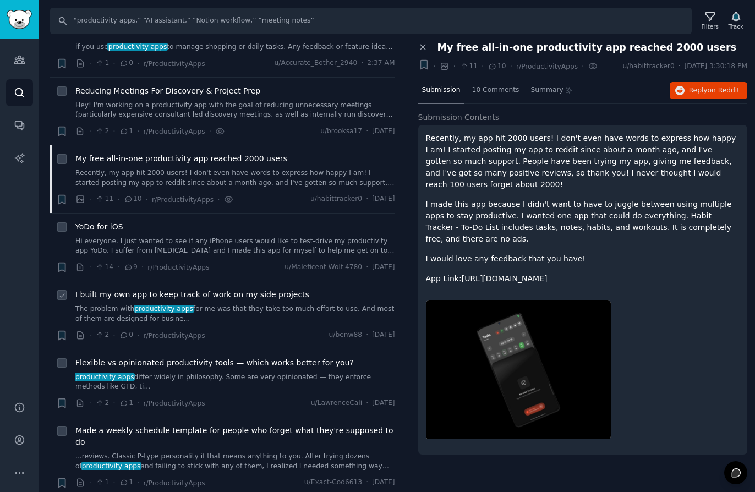
click at [281, 295] on span "I built my own app to keep track of work on my side projects" at bounding box center [192, 295] width 234 height 12
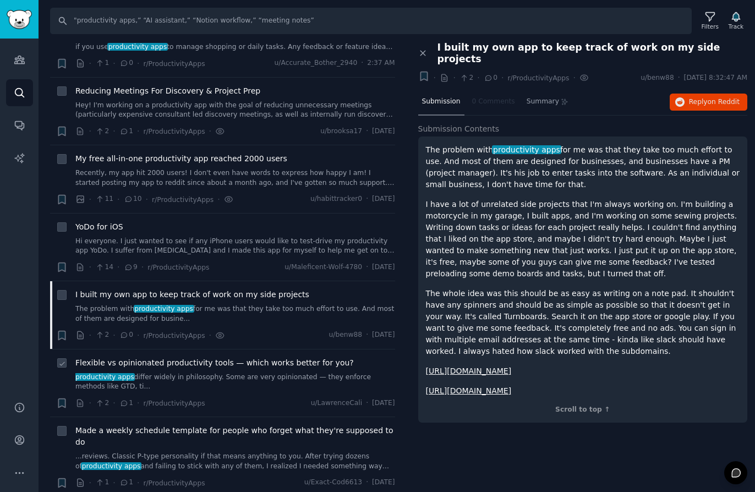
click at [190, 365] on span "Flexible vs opinionated productivity tools — which works better for you?" at bounding box center [214, 363] width 278 height 12
